Goal: Information Seeking & Learning: Learn about a topic

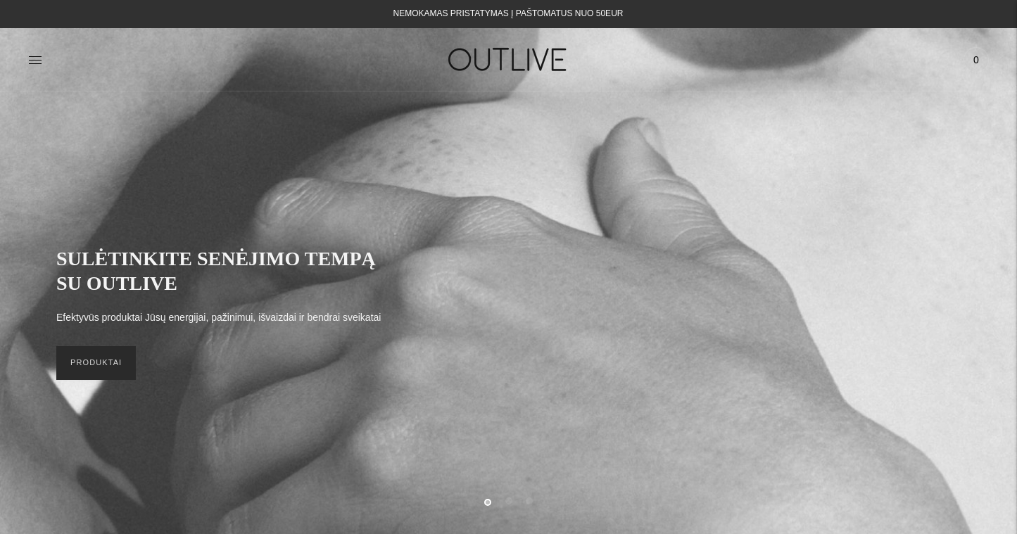
click at [96, 366] on link "PRODUKTAI" at bounding box center [96, 363] width 80 height 34
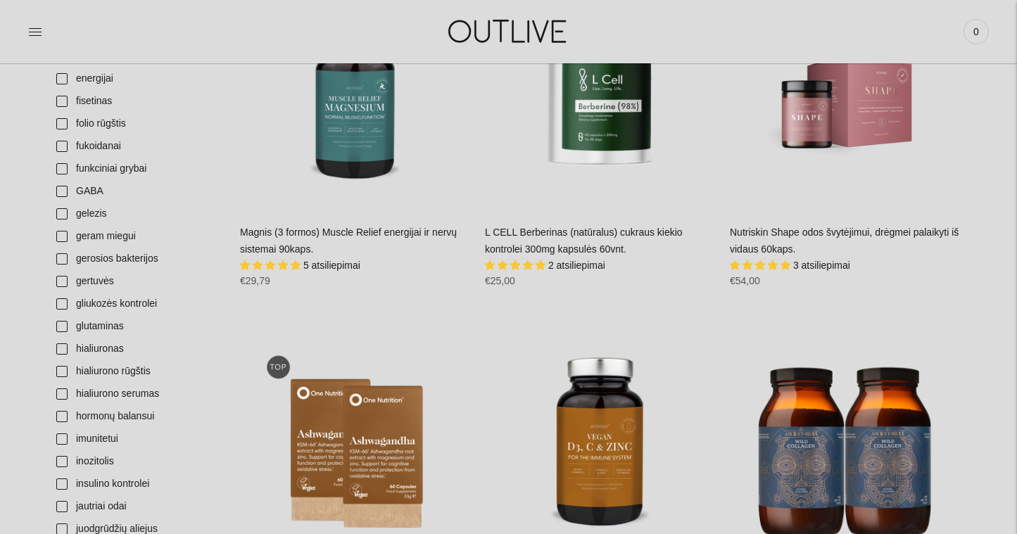
scroll to position [1325, 0]
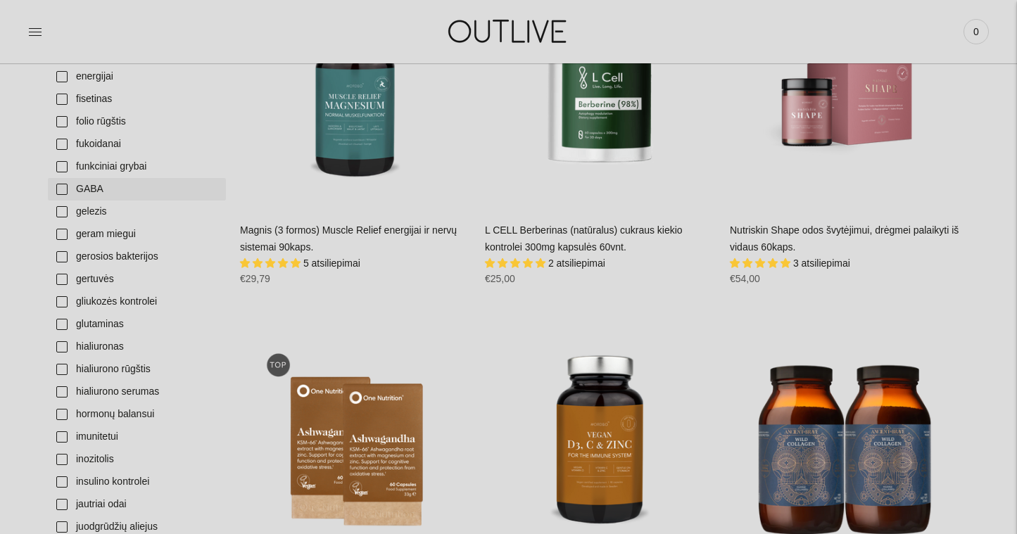
click at [96, 190] on link "GABA" at bounding box center [137, 189] width 178 height 23
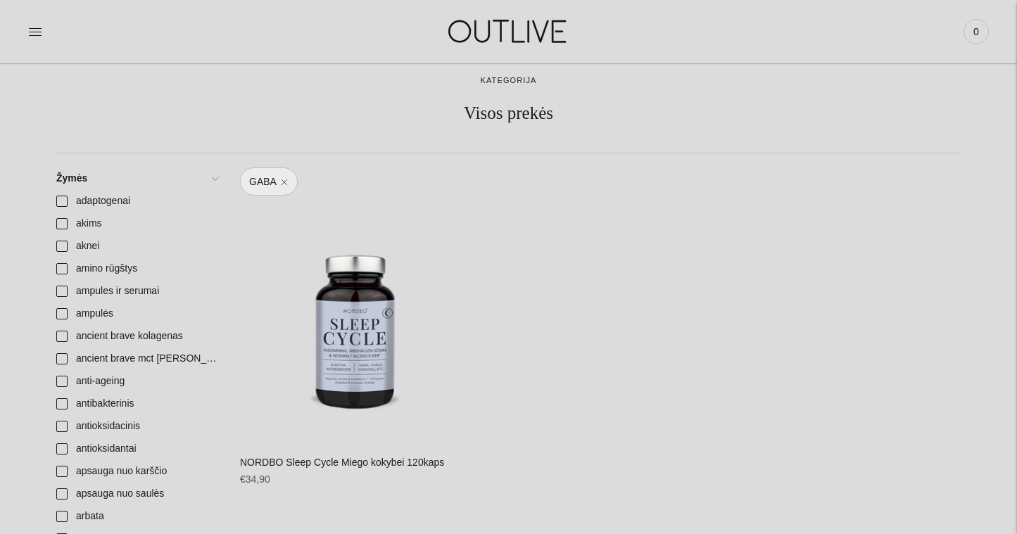
scroll to position [63, 0]
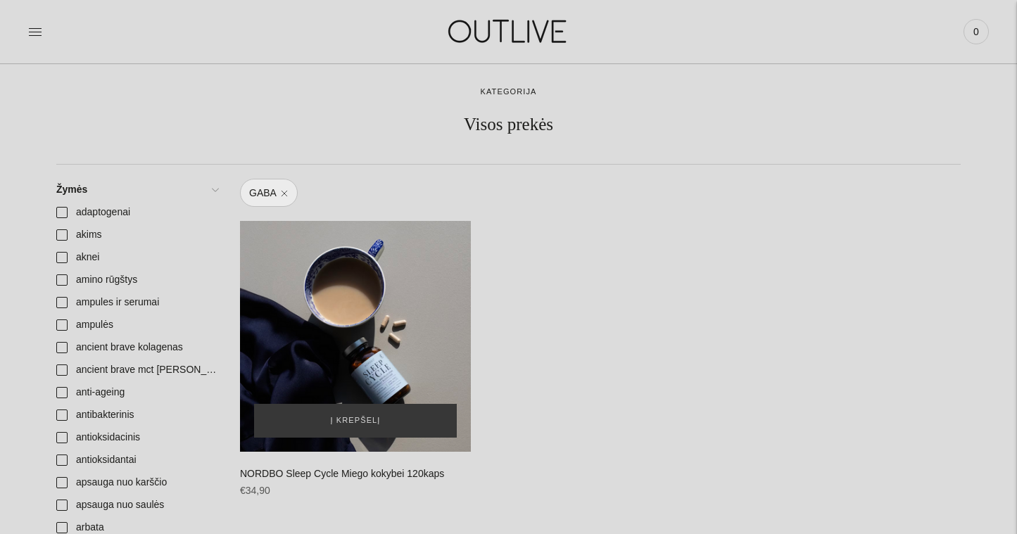
click at [362, 320] on div "NORDBO Sleep Cycle Miego kokybei 120kaps\a" at bounding box center [355, 336] width 231 height 231
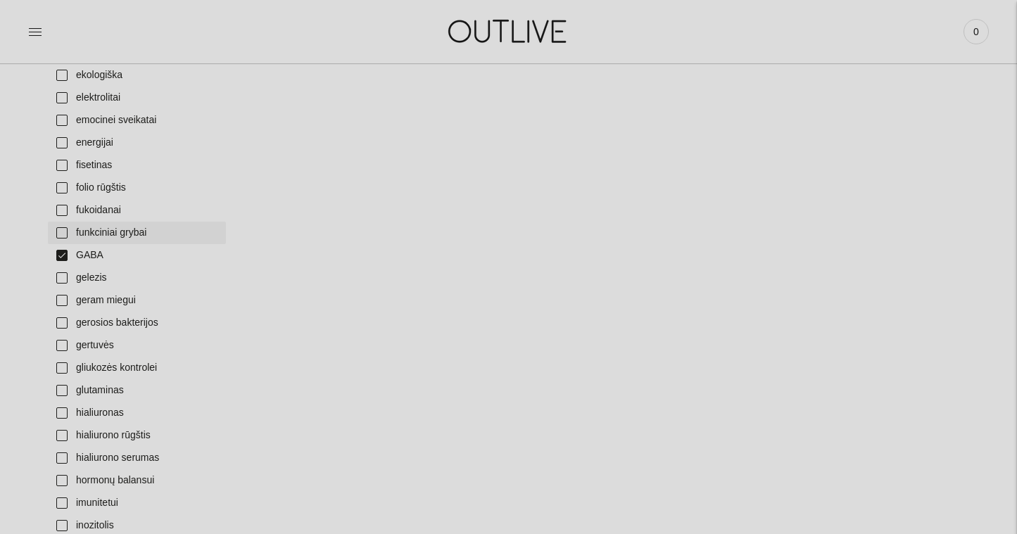
scroll to position [1260, 0]
click at [62, 253] on link "GABA" at bounding box center [137, 255] width 178 height 23
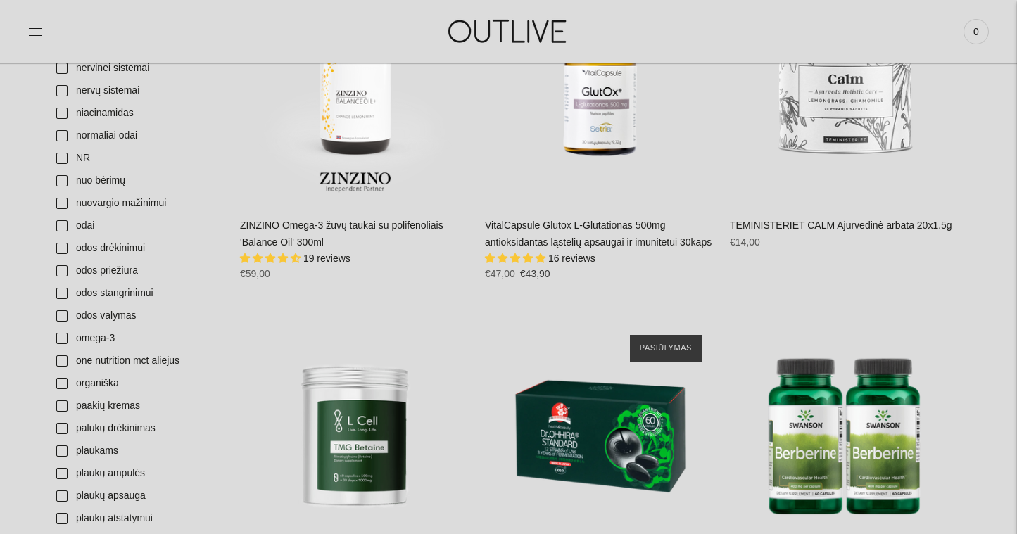
scroll to position [2708, 0]
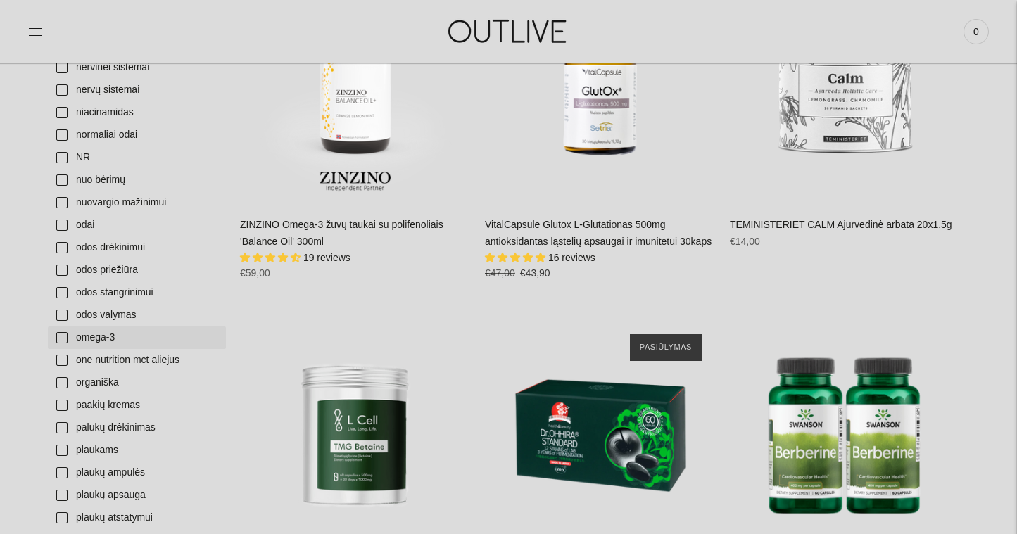
click at [63, 338] on link "omega-3" at bounding box center [137, 338] width 178 height 23
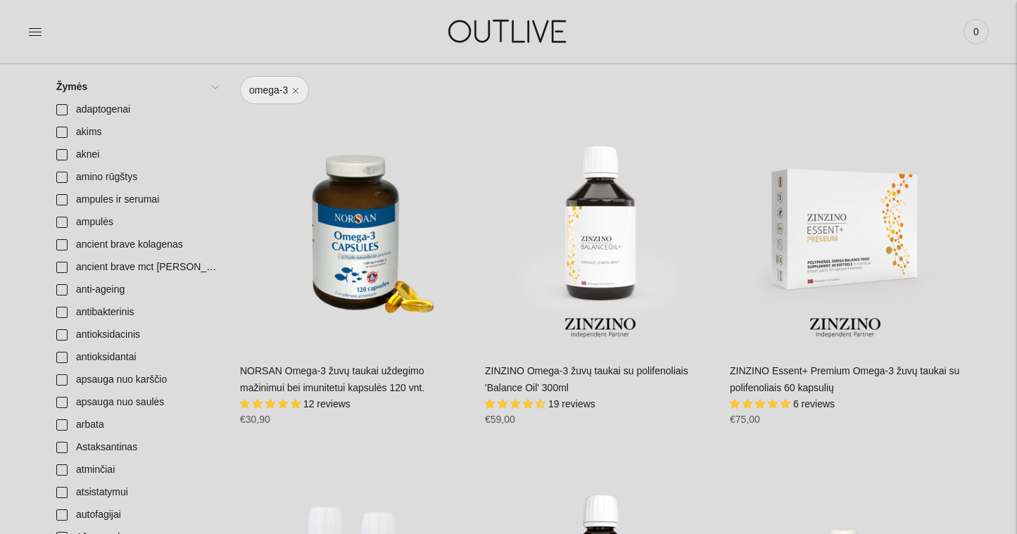
scroll to position [168, 0]
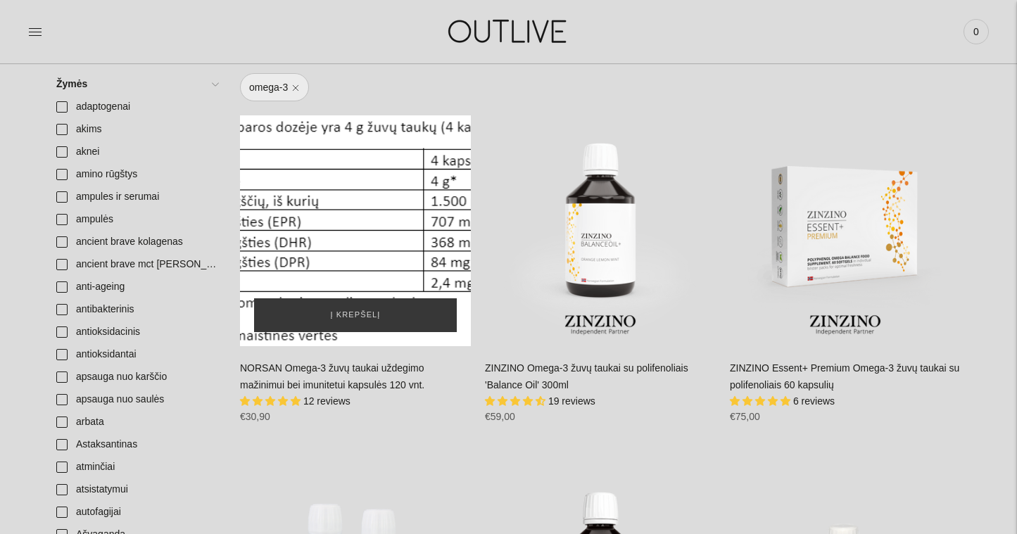
click at [360, 193] on div "NORSAN Omega-3 žuvų taukai uždegimo mažinimui bei imunitetui kapsulės 120 vnt.\a" at bounding box center [355, 230] width 231 height 231
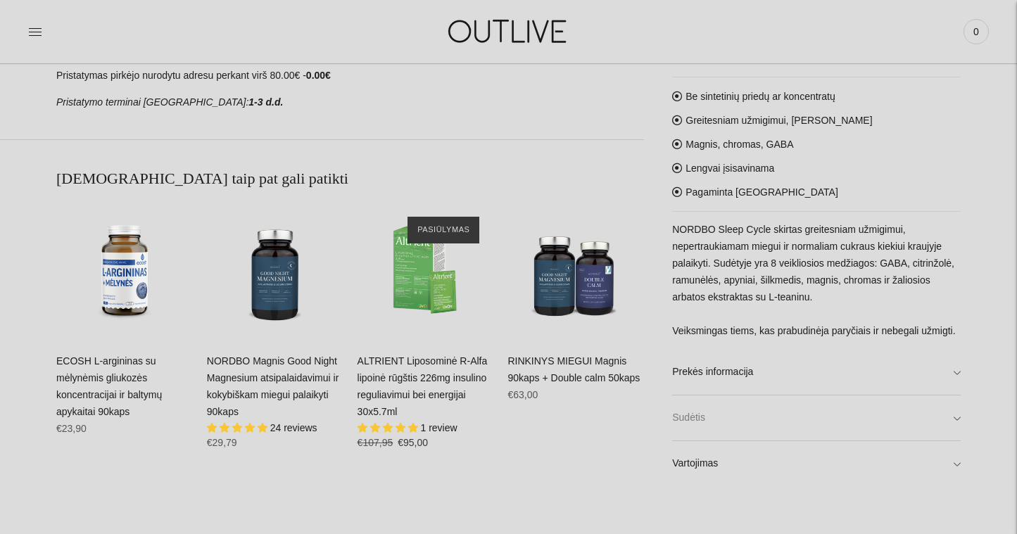
scroll to position [763, 0]
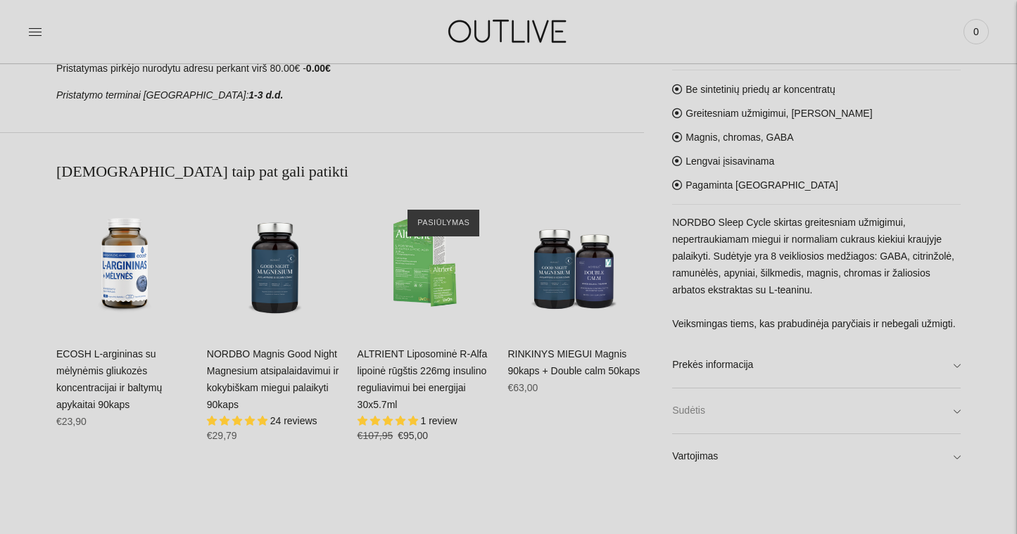
click at [688, 406] on link "Sudėtis" at bounding box center [816, 410] width 289 height 45
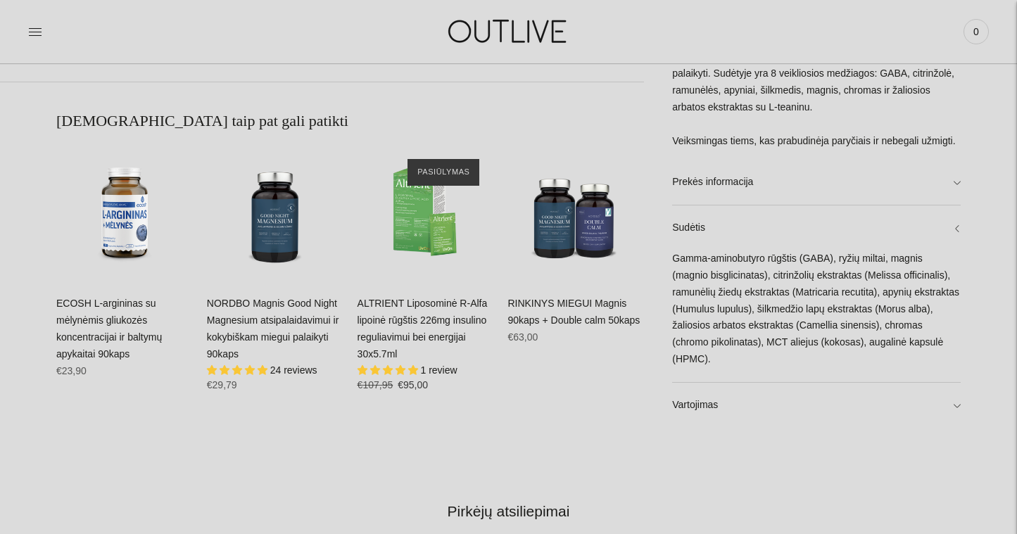
scroll to position [818, 0]
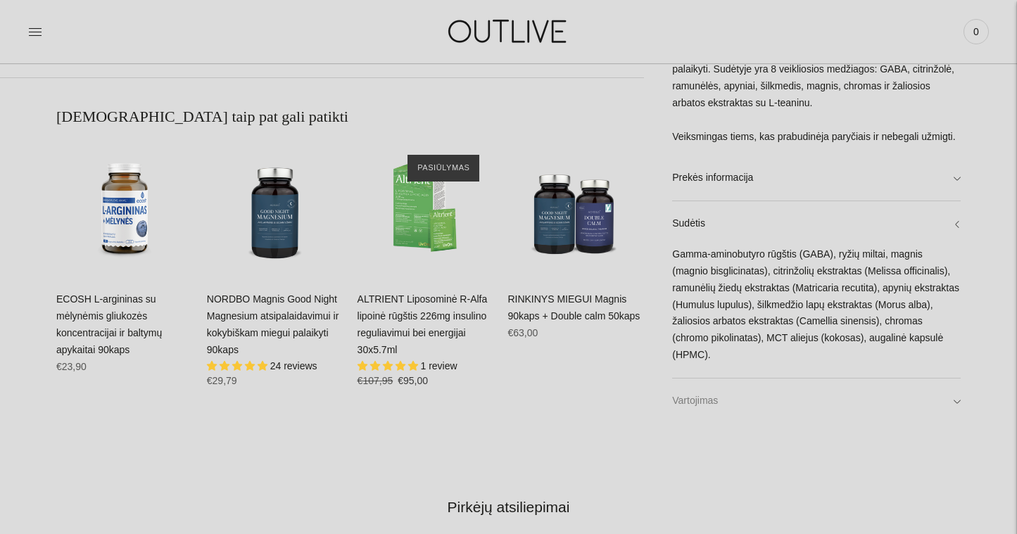
click at [702, 403] on link "Vartojimas" at bounding box center [816, 401] width 289 height 45
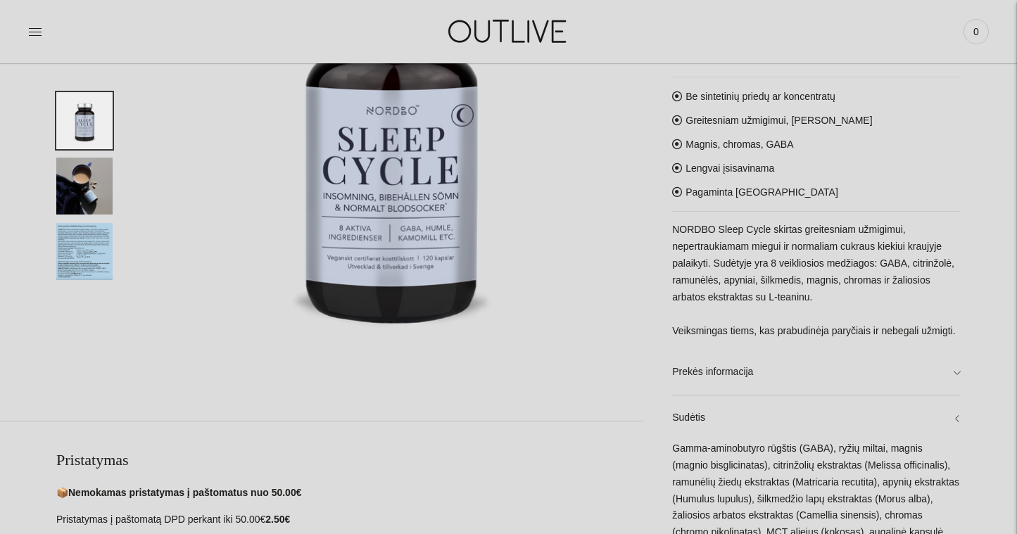
scroll to position [257, 0]
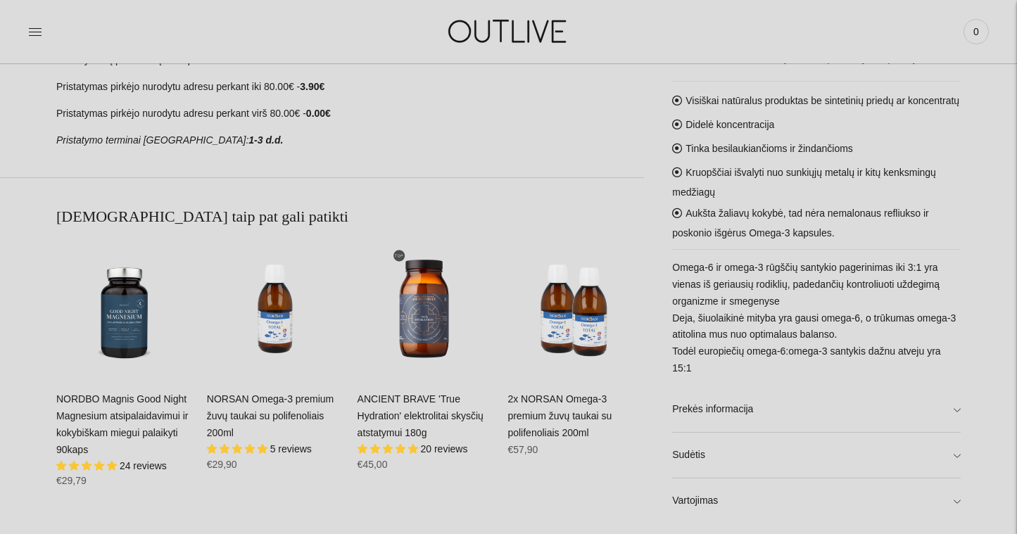
scroll to position [720, 0]
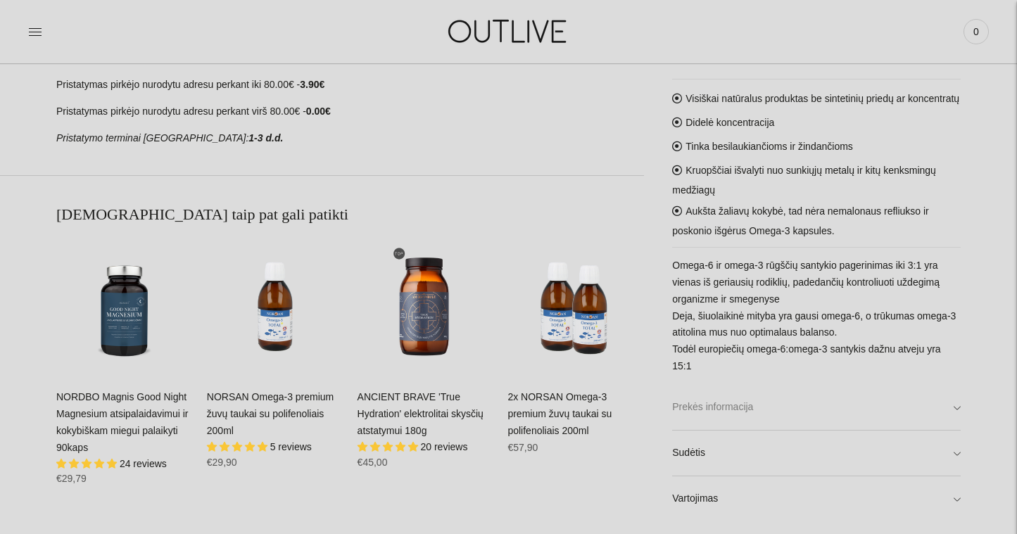
click at [732, 410] on link "Prekės informacija" at bounding box center [816, 407] width 289 height 45
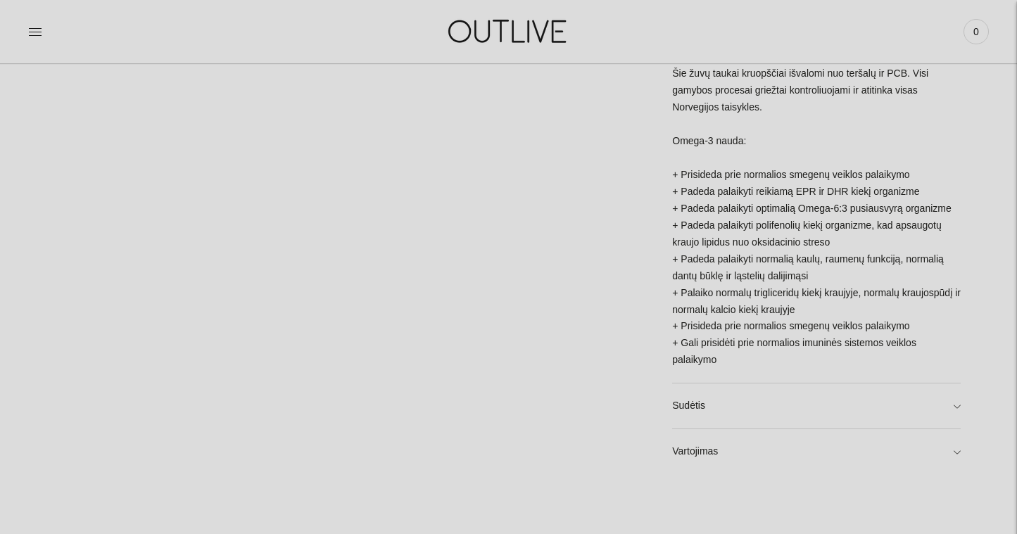
scroll to position [1154, 0]
click at [693, 409] on link "Sudėtis" at bounding box center [816, 406] width 289 height 45
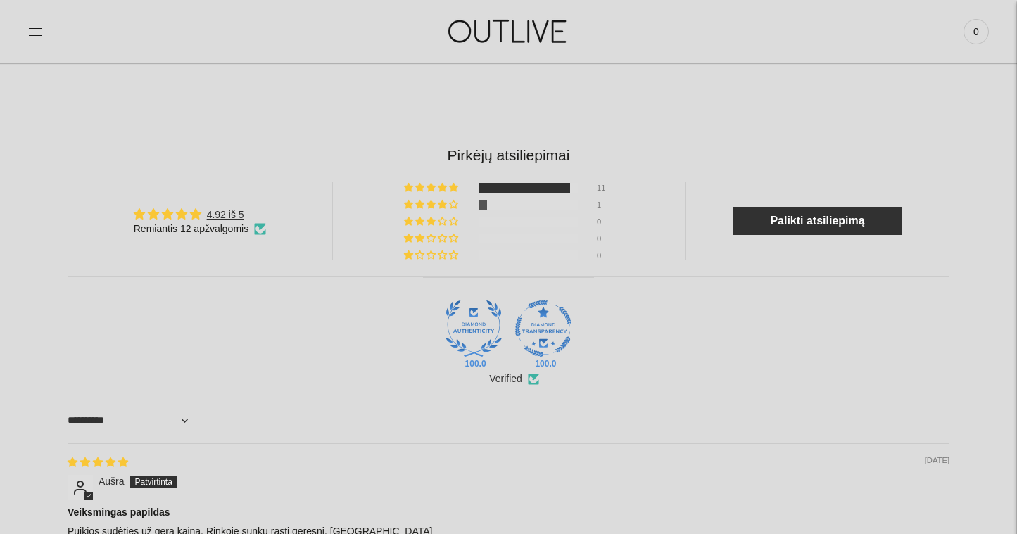
scroll to position [1803, 0]
